Goal: Ask a question

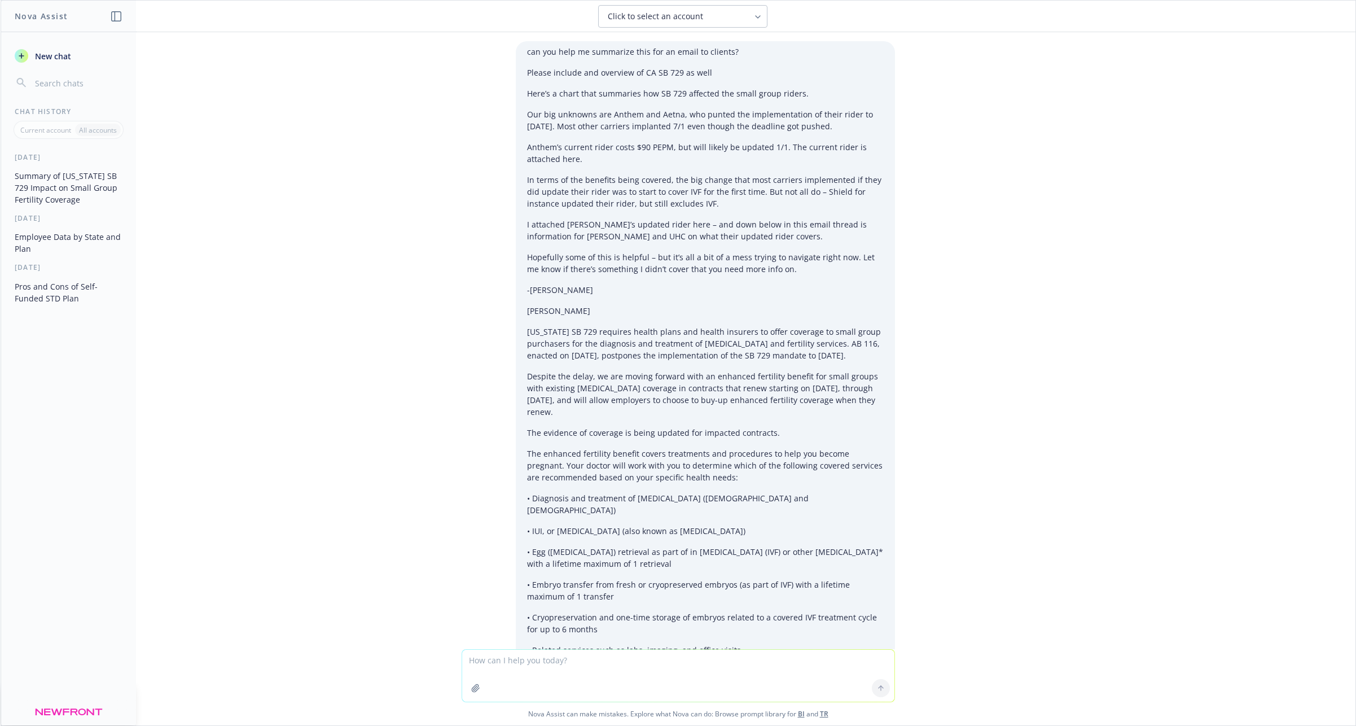
scroll to position [1706, 0]
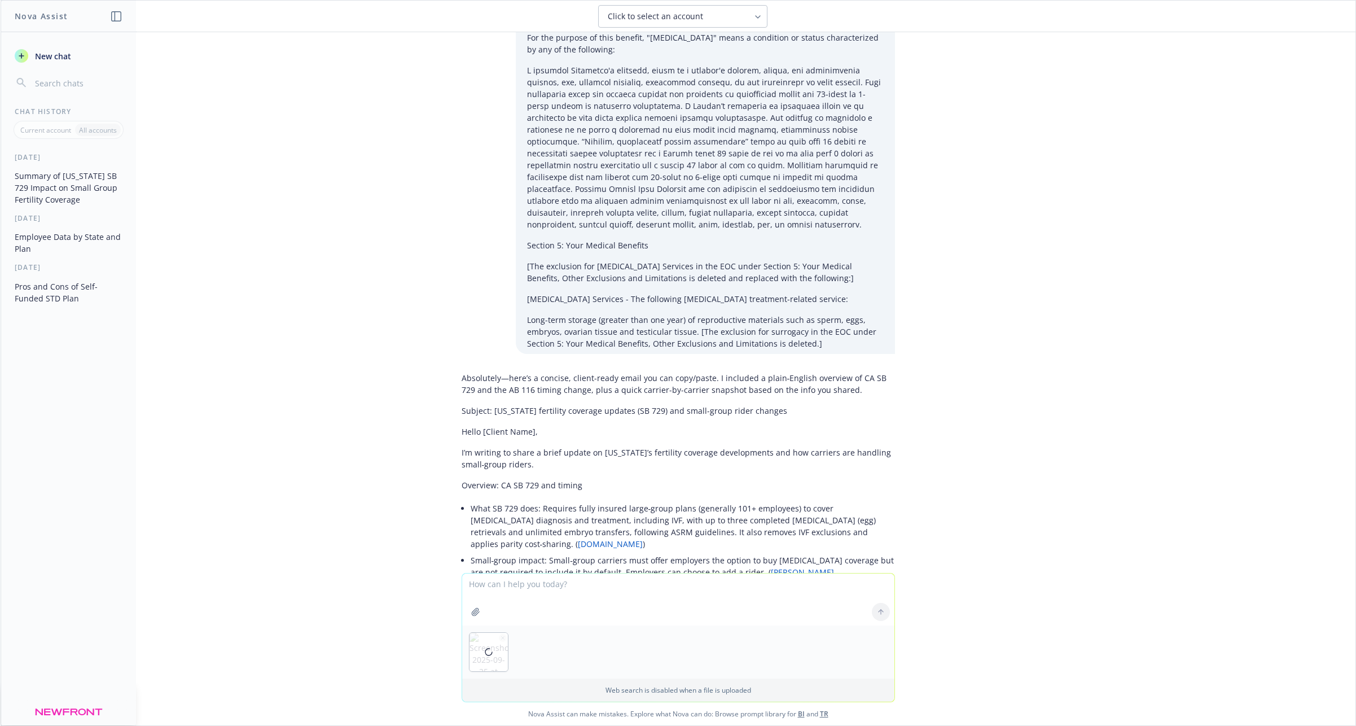
click at [513, 585] on textarea at bounding box center [678, 599] width 432 height 52
type textarea "Can you help me find informaiton for these employees at [GEOGRAPHIC_DATA]? Look…"
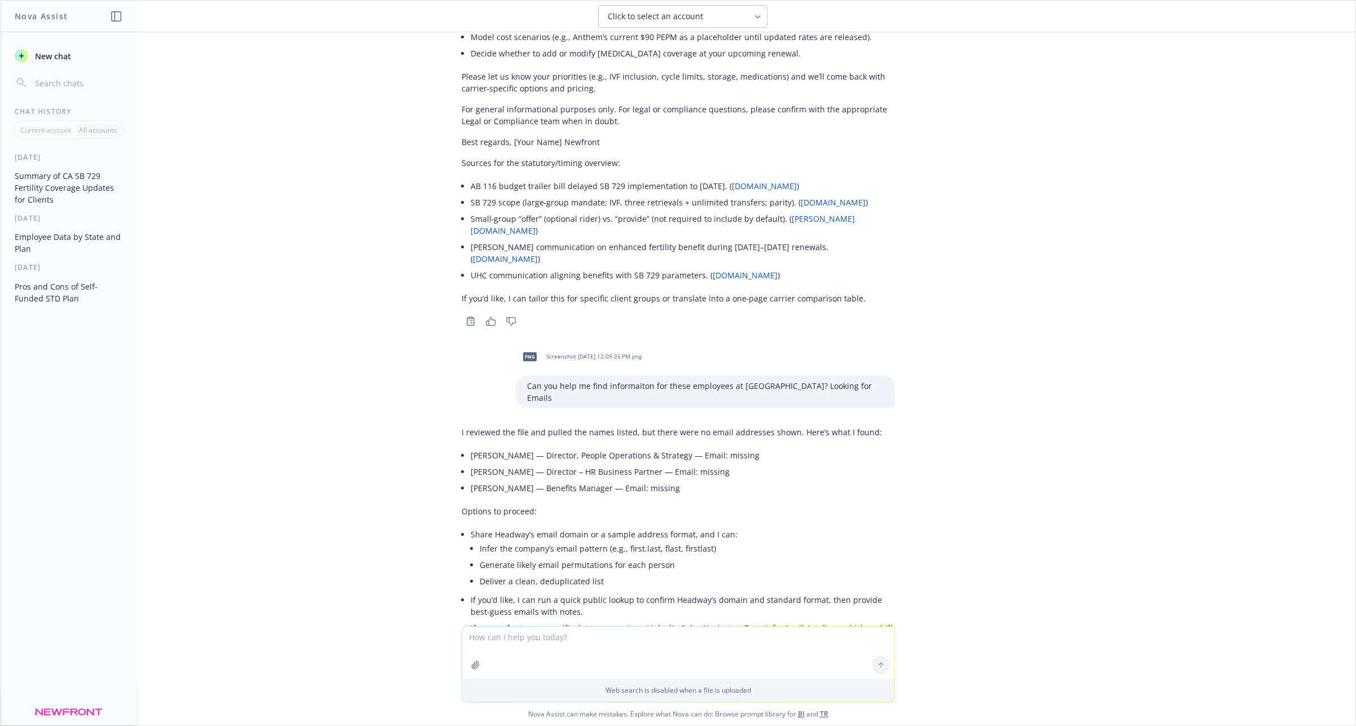
scroll to position [2829, 0]
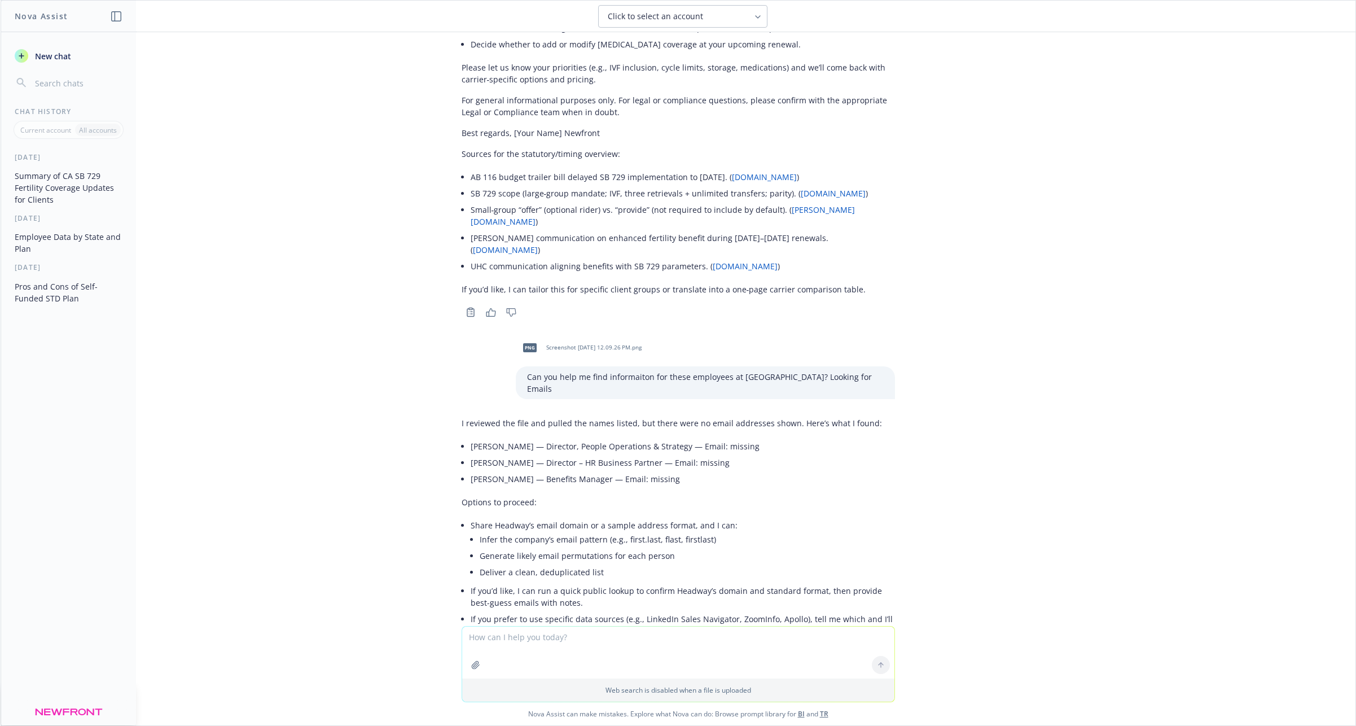
drag, startPoint x: 563, startPoint y: 484, endPoint x: 522, endPoint y: 488, distance: 40.8
click at [561, 582] on li "If you’d like, I can run a quick public lookup to confirm Headway’s domain and …" at bounding box center [683, 596] width 424 height 28
drag, startPoint x: 535, startPoint y: 483, endPoint x: 818, endPoint y: 491, distance: 282.8
click at [818, 582] on li "If you’d like, I can run a quick public lookup to confirm Headway’s domain and …" at bounding box center [683, 596] width 424 height 28
copy li "run a quick public lookup to confirm Headway’s domain and standard format, then…"
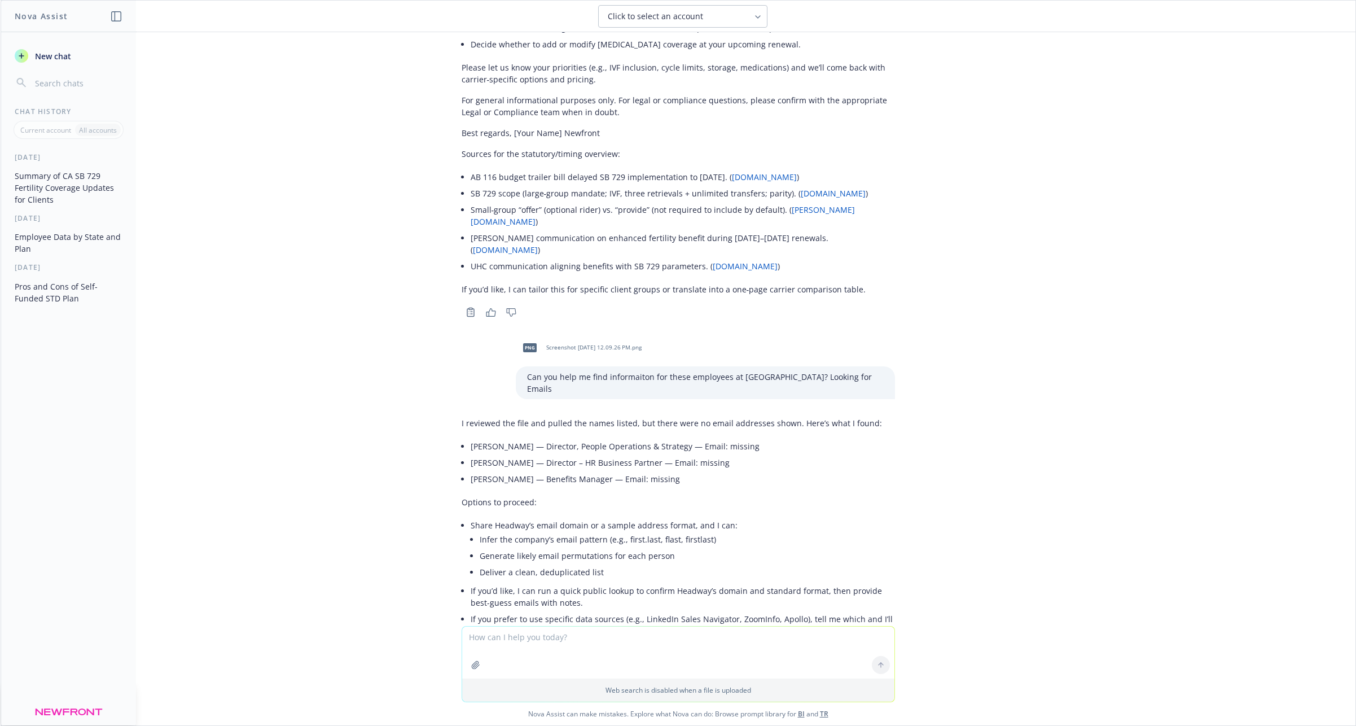
click at [549, 637] on textarea at bounding box center [678, 652] width 432 height 52
paste textarea "run a quick public lookup to confirm Headway’s domain and standard format, then…"
copy li "LinkedIn Sales Navigator, ZoomInfo, Apollo"
drag, startPoint x: 642, startPoint y: 510, endPoint x: 798, endPoint y: 512, distance: 156.9
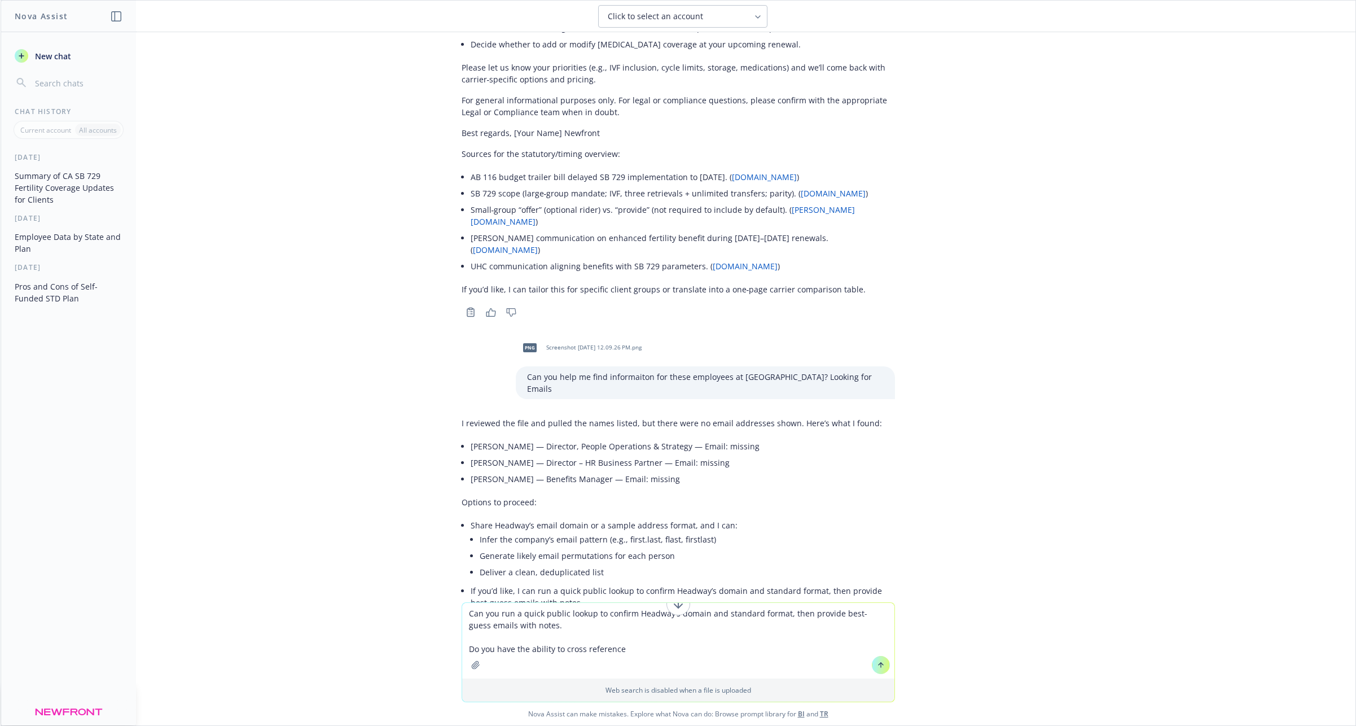
click at [798, 611] on li "If you prefer to use specific data sources (e.g., LinkedIn Sales Navigator, Zoo…" at bounding box center [683, 625] width 424 height 28
click at [709, 646] on textarea "Can you run a quick public lookup to confirm Headway’s domain and standard form…" at bounding box center [678, 641] width 432 height 76
type textarea "Can you run a quick public lookup to confirm Headway’s domain and standard form…"
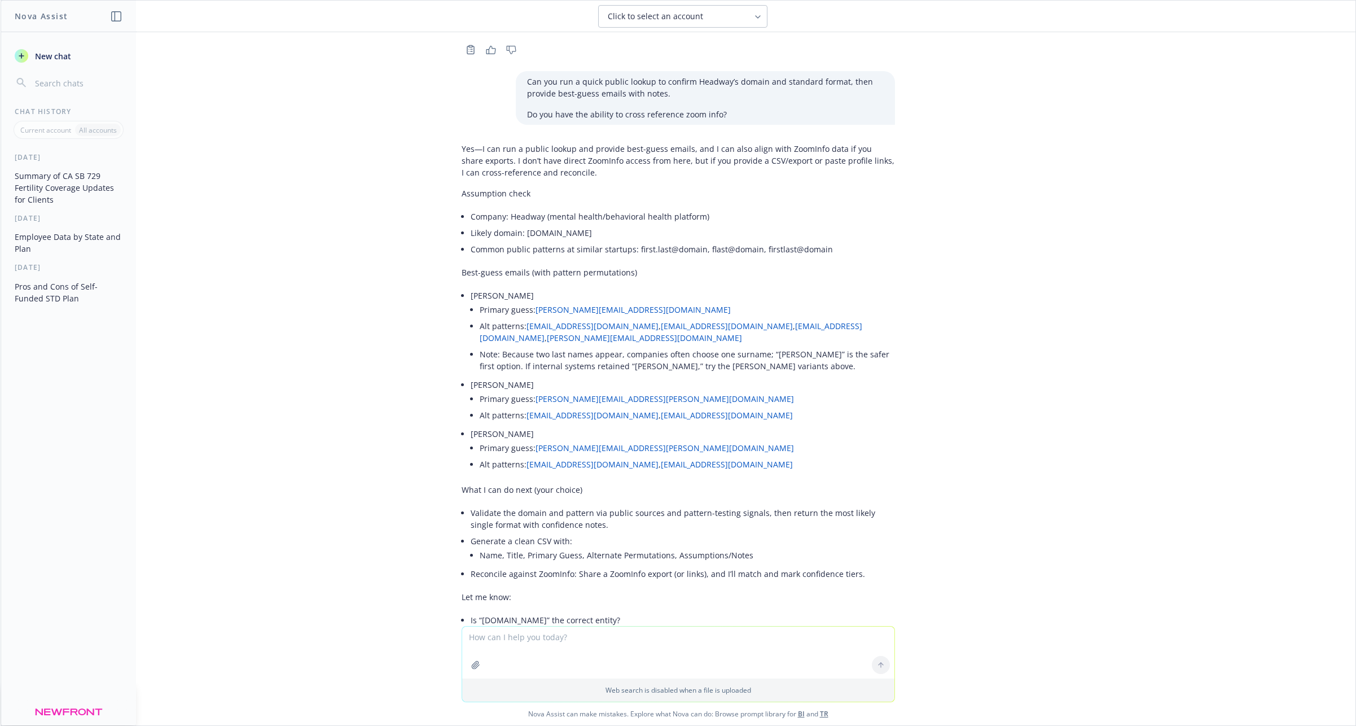
scroll to position [3485, 0]
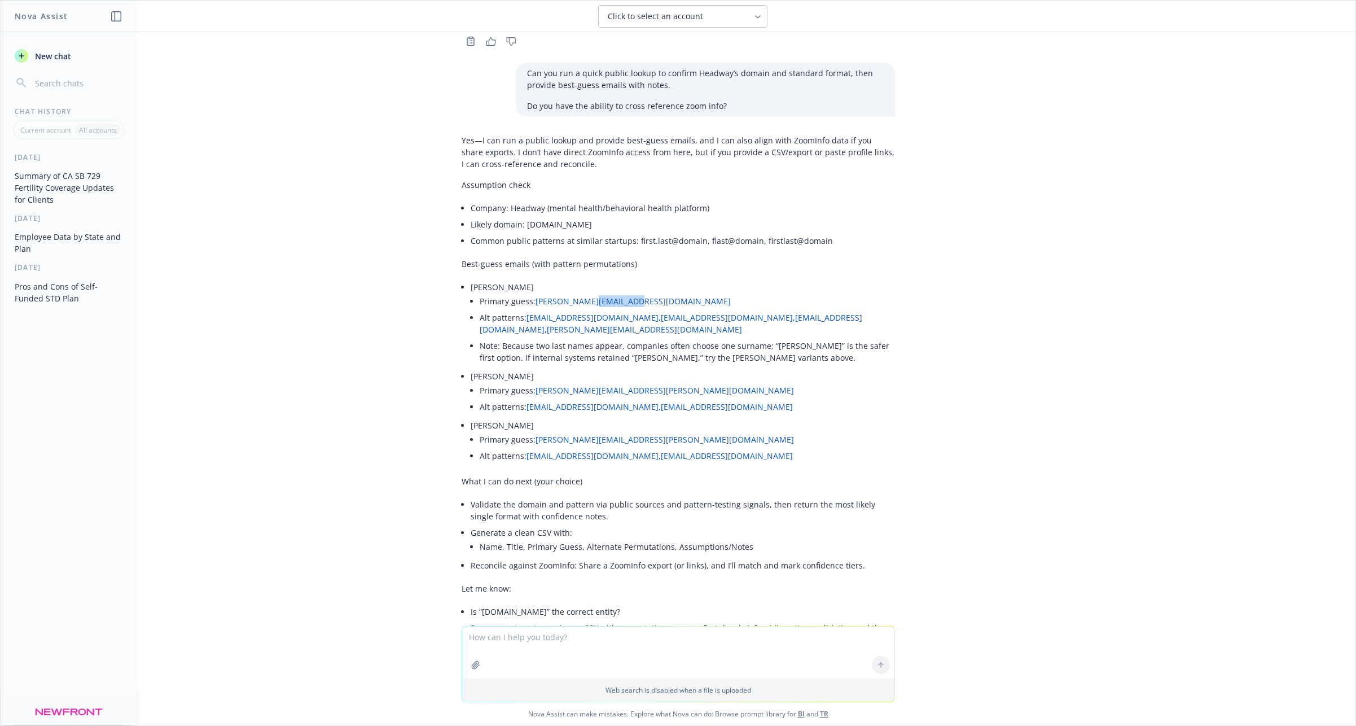
drag, startPoint x: 635, startPoint y: 192, endPoint x: 589, endPoint y: 195, distance: 46.4
click at [589, 293] on li "Primary guess: [PERSON_NAME][EMAIL_ADDRESS][DOMAIN_NAME]" at bounding box center [687, 301] width 415 height 16
copy link "[DOMAIN_NAME]"
drag, startPoint x: 652, startPoint y: 284, endPoint x: 534, endPoint y: 282, distance: 117.9
click at [534, 382] on li "Primary guess: [PERSON_NAME][EMAIL_ADDRESS][PERSON_NAME][DOMAIN_NAME]" at bounding box center [687, 390] width 415 height 16
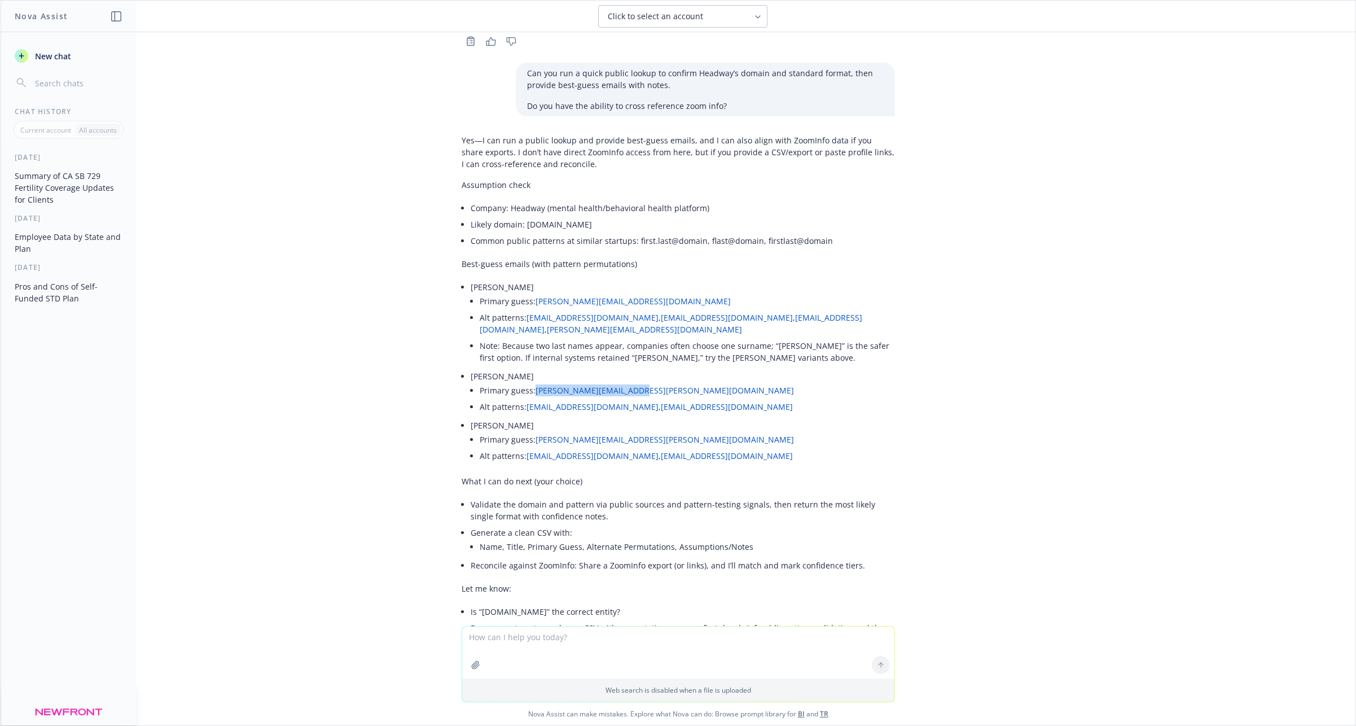
copy li "[PERSON_NAME][EMAIL_ADDRESS][PERSON_NAME][DOMAIN_NAME]"
drag, startPoint x: 648, startPoint y: 332, endPoint x: 535, endPoint y: 337, distance: 113.6
click at [535, 431] on li "Primary guess: [PERSON_NAME][EMAIL_ADDRESS][PERSON_NAME][DOMAIN_NAME]" at bounding box center [687, 439] width 415 height 16
copy link "[PERSON_NAME][EMAIL_ADDRESS][PERSON_NAME][DOMAIN_NAME]"
drag, startPoint x: 662, startPoint y: 192, endPoint x: 540, endPoint y: 194, distance: 121.9
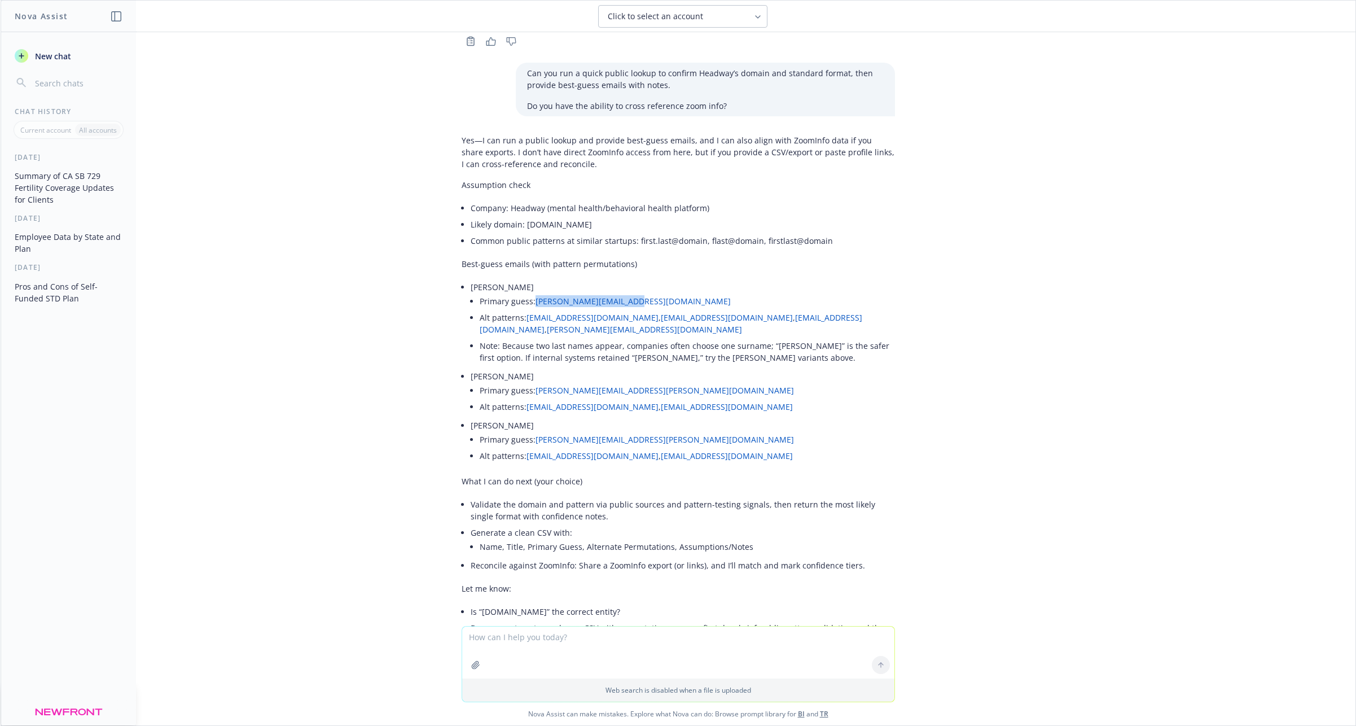
click at [537, 293] on li "Primary guess: [PERSON_NAME][EMAIL_ADDRESS][DOMAIN_NAME]" at bounding box center [687, 301] width 415 height 16
copy link "[PERSON_NAME][EMAIL_ADDRESS][DOMAIN_NAME]"
click at [547, 642] on textarea at bounding box center [678, 652] width 432 height 52
type textarea "W"
paste textarea "[PERSON_NAME][EMAIL_ADDRESS][DOMAIN_NAME]"
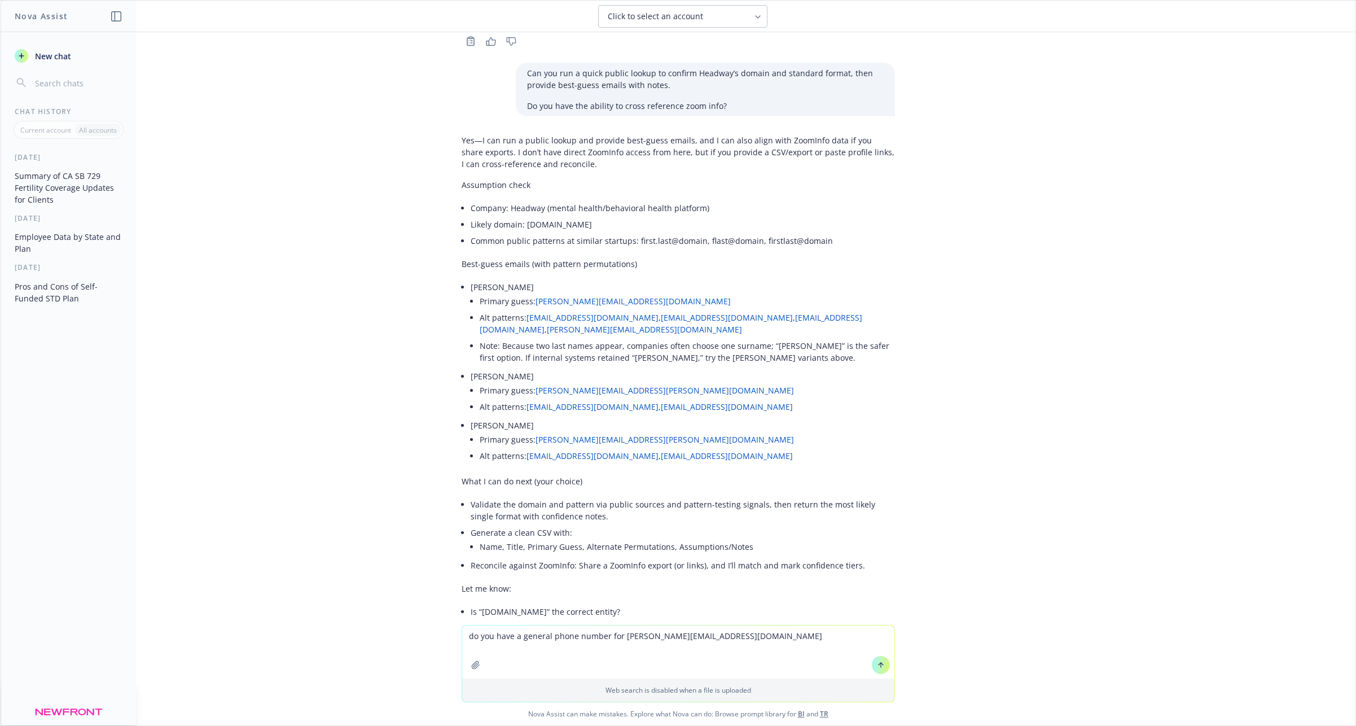
drag, startPoint x: 673, startPoint y: 636, endPoint x: 622, endPoint y: 636, distance: 50.2
click at [622, 636] on textarea "do you have a general phone number for [PERSON_NAME][EMAIL_ADDRESS][DOMAIN_NAME]" at bounding box center [678, 651] width 432 height 53
type textarea "do you have a general phone number for [DOMAIN_NAME]"
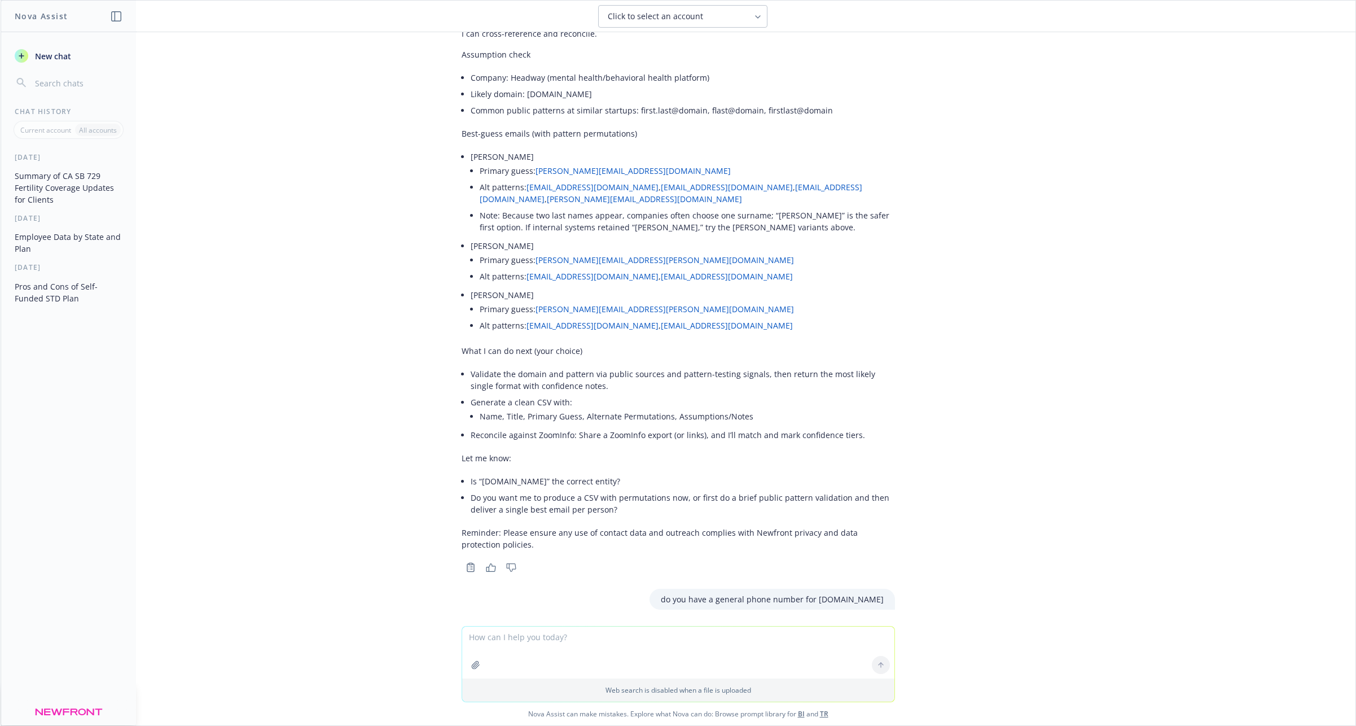
scroll to position [3709, 0]
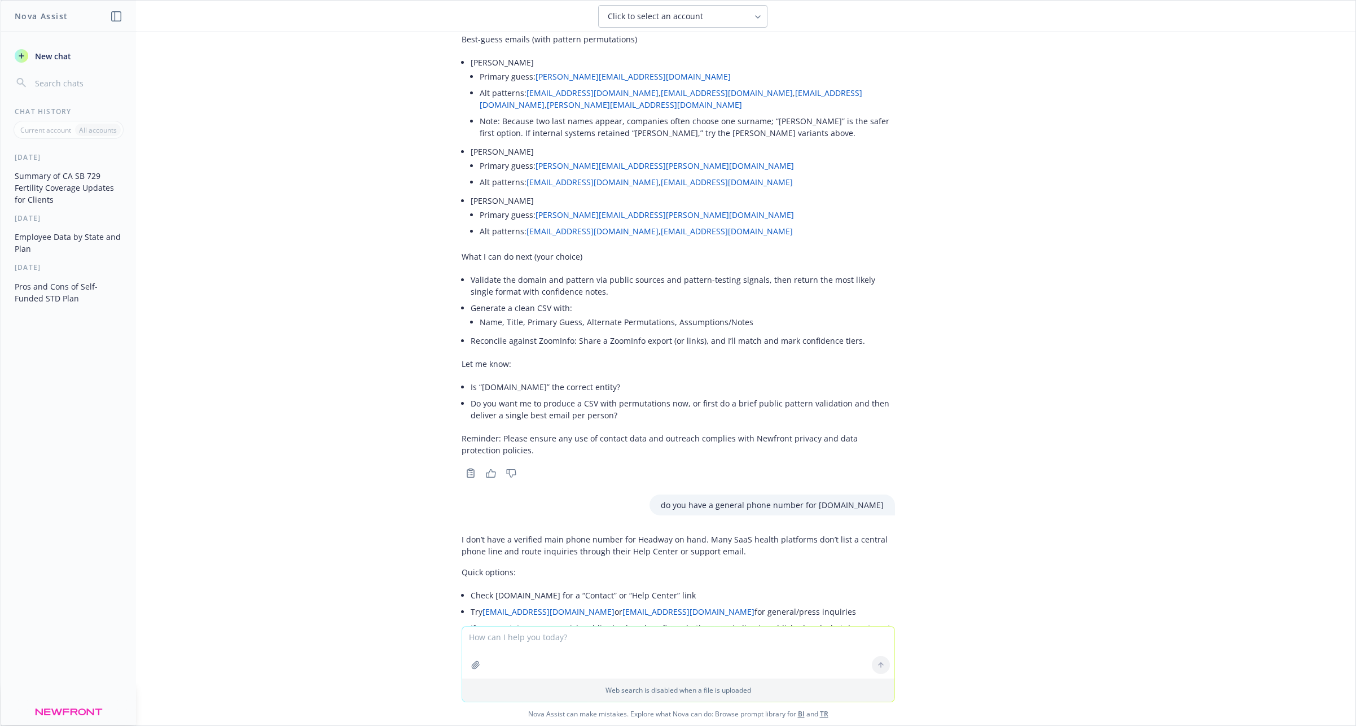
click at [516, 641] on textarea at bounding box center [678, 652] width 432 height 52
